Goal: Task Accomplishment & Management: Manage account settings

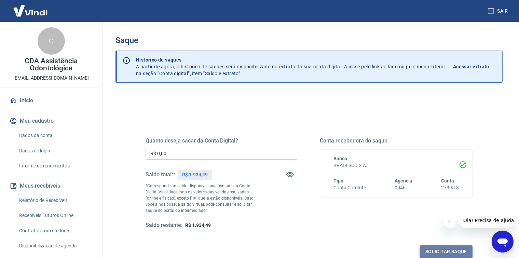
click at [447, 249] on button "Solicitar saque" at bounding box center [446, 252] width 53 height 13
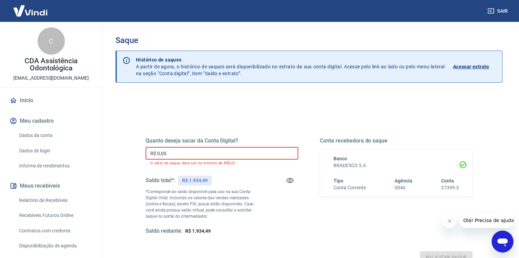
click at [184, 157] on input "R$ 0,00" at bounding box center [222, 153] width 153 height 13
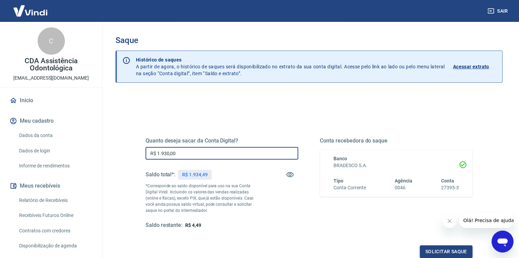
type input "R$ 1.930,00"
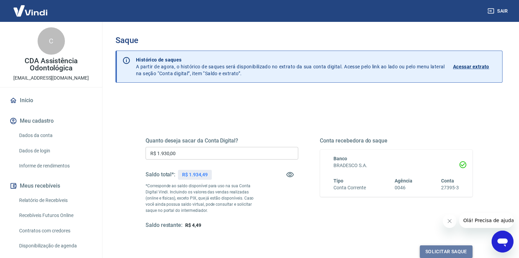
click at [434, 250] on button "Solicitar saque" at bounding box center [446, 252] width 53 height 13
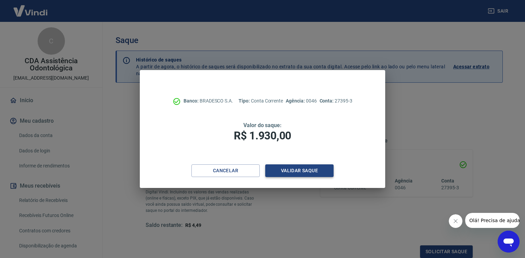
click at [304, 168] on button "Validar saque" at bounding box center [299, 170] width 68 height 13
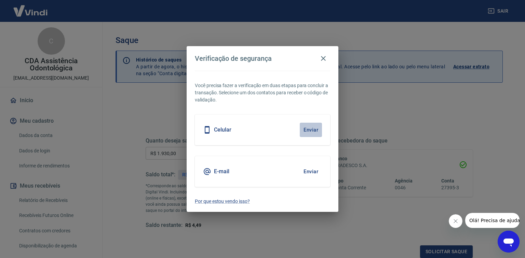
click at [313, 129] on button "Enviar" at bounding box center [311, 130] width 22 height 14
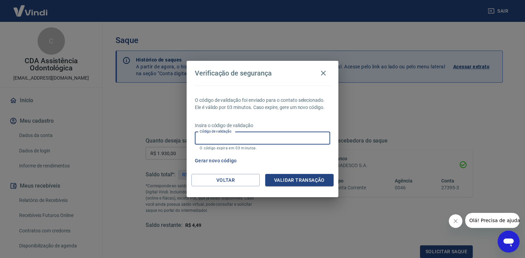
click at [216, 136] on input "Código de validação" at bounding box center [262, 138] width 135 height 13
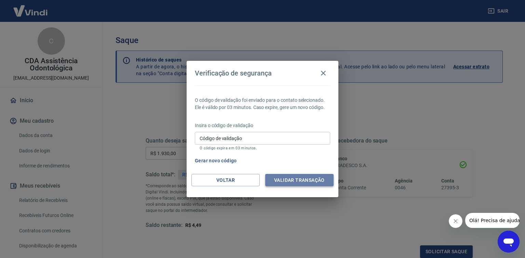
click at [290, 180] on button "Validar transação" at bounding box center [299, 180] width 68 height 13
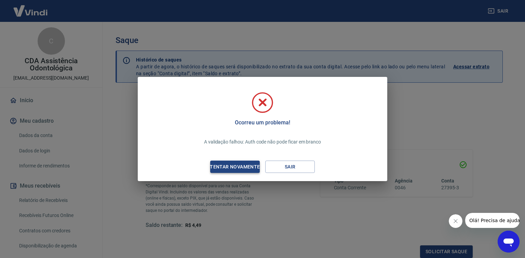
click at [249, 168] on div "Tentar novamente" at bounding box center [235, 167] width 66 height 9
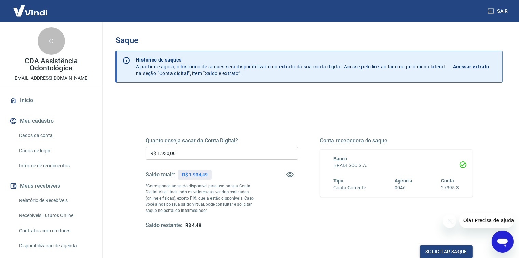
click at [452, 251] on button "Solicitar saque" at bounding box center [446, 252] width 53 height 13
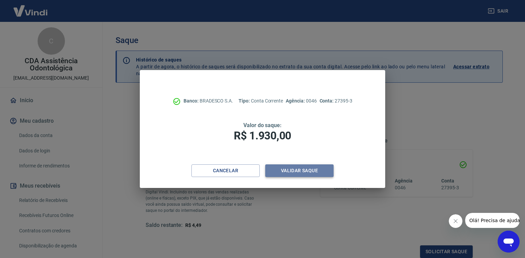
click at [292, 171] on button "Validar saque" at bounding box center [299, 170] width 68 height 13
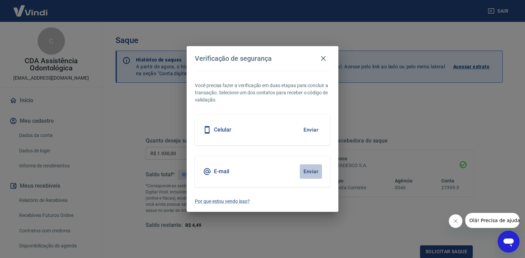
click at [316, 171] on button "Enviar" at bounding box center [311, 171] width 22 height 14
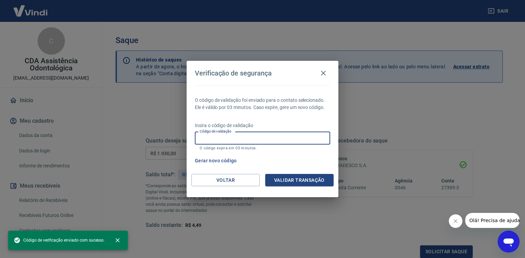
click at [211, 138] on input "Código de validação" at bounding box center [262, 138] width 135 height 13
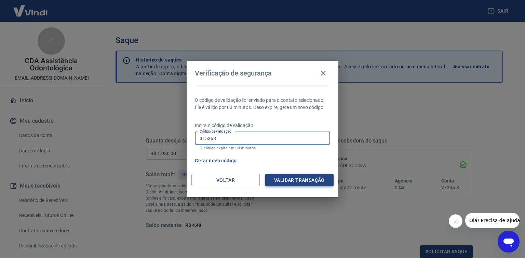
type input "315368"
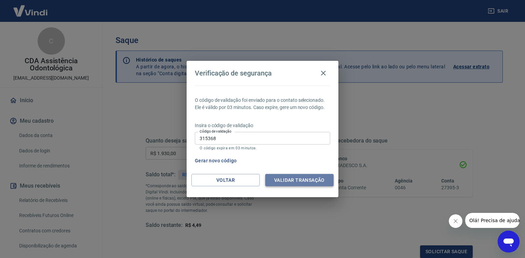
click at [307, 178] on button "Validar transação" at bounding box center [299, 180] width 68 height 13
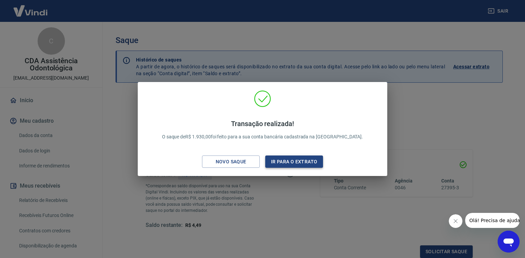
click at [301, 160] on button "Ir para o extrato" at bounding box center [294, 162] width 58 height 13
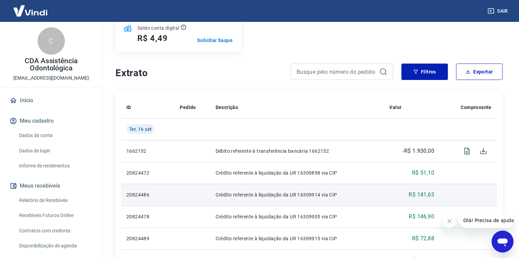
scroll to position [96, 0]
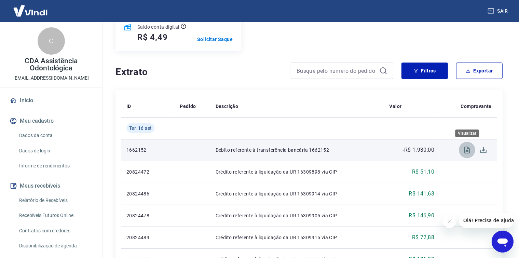
click at [466, 150] on icon "Visualizar" at bounding box center [467, 150] width 8 height 8
